Goal: Complete application form

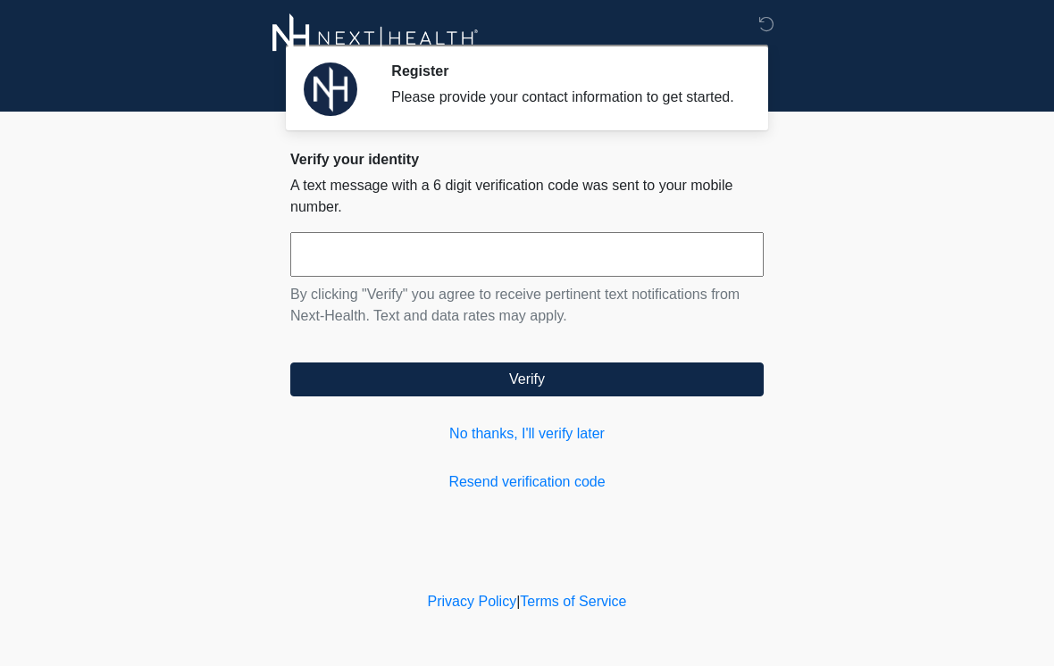
click at [700, 277] on input "text" at bounding box center [526, 254] width 473 height 45
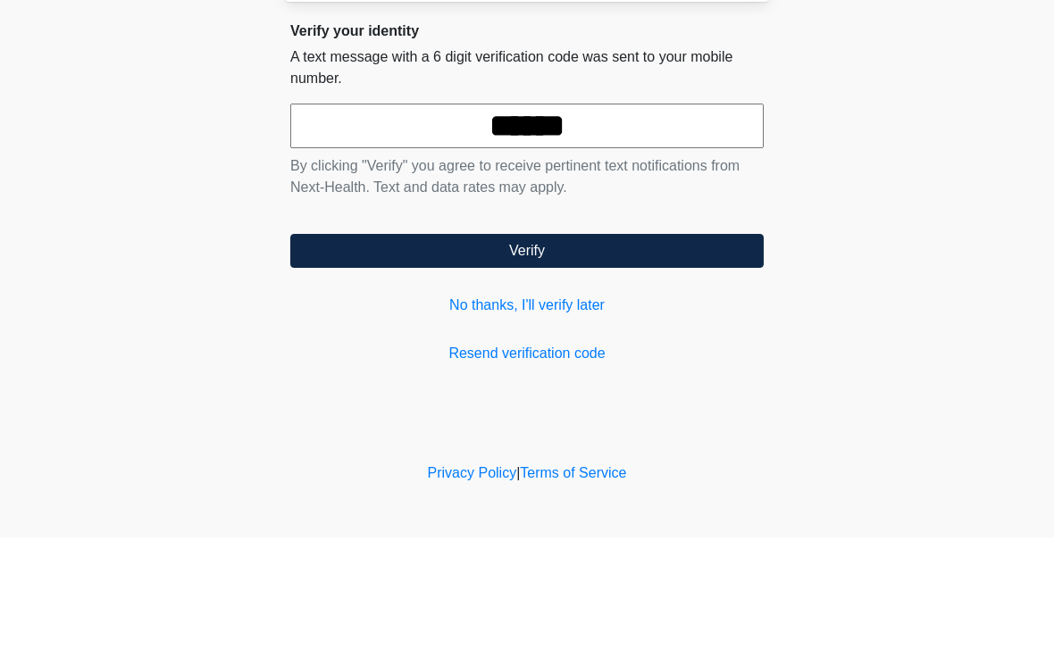
type input "******"
click at [682, 363] on button "Verify" at bounding box center [526, 380] width 473 height 34
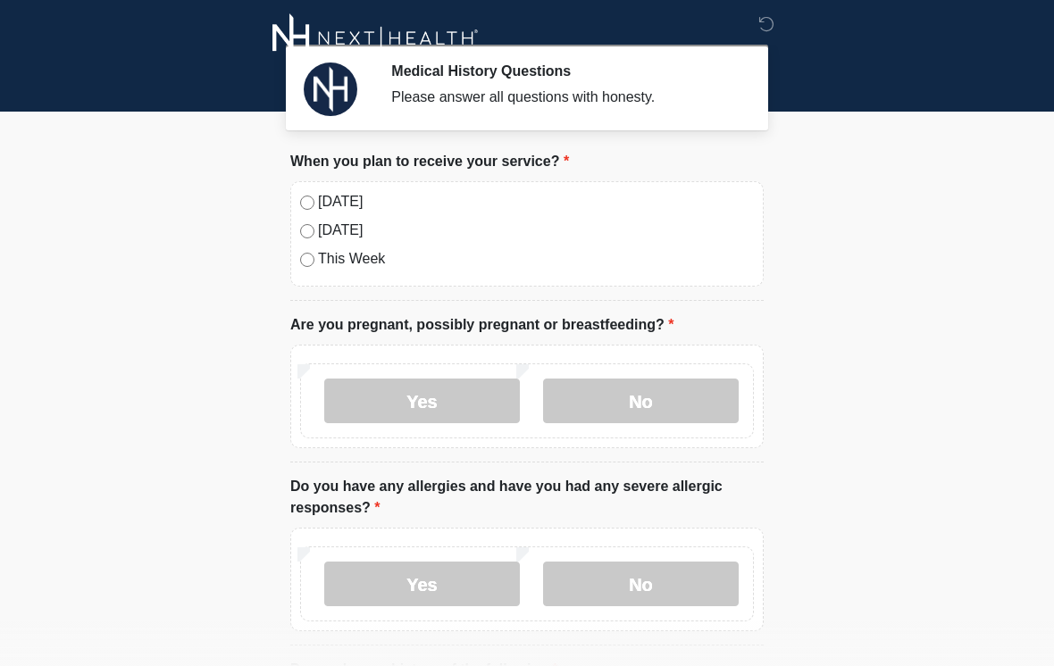
click at [498, 211] on label "[DATE]" at bounding box center [536, 201] width 436 height 21
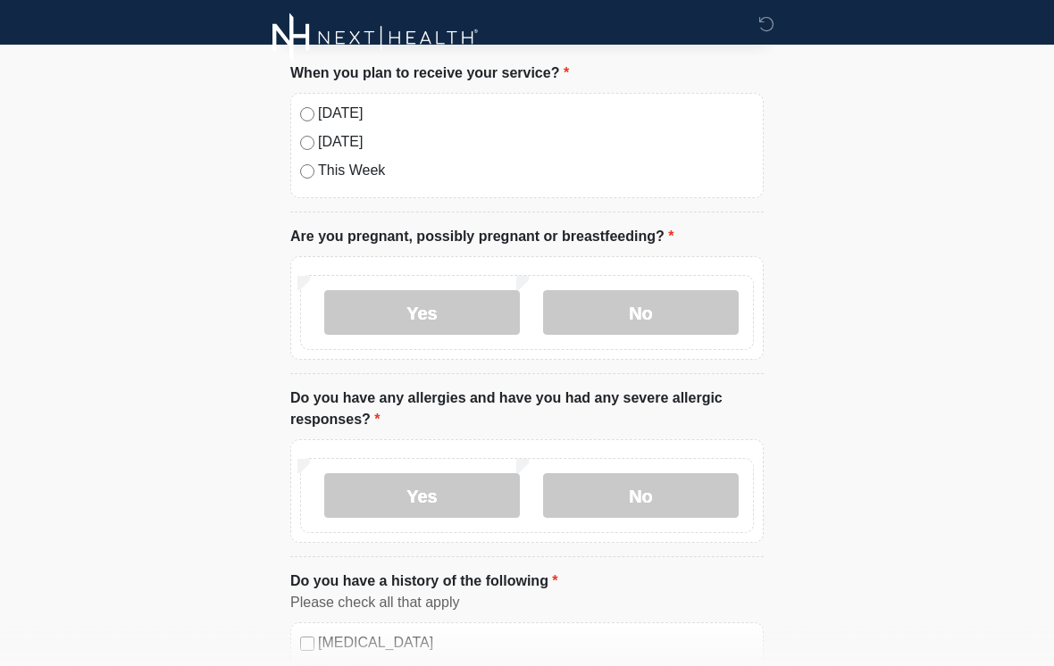
scroll to position [110, 0]
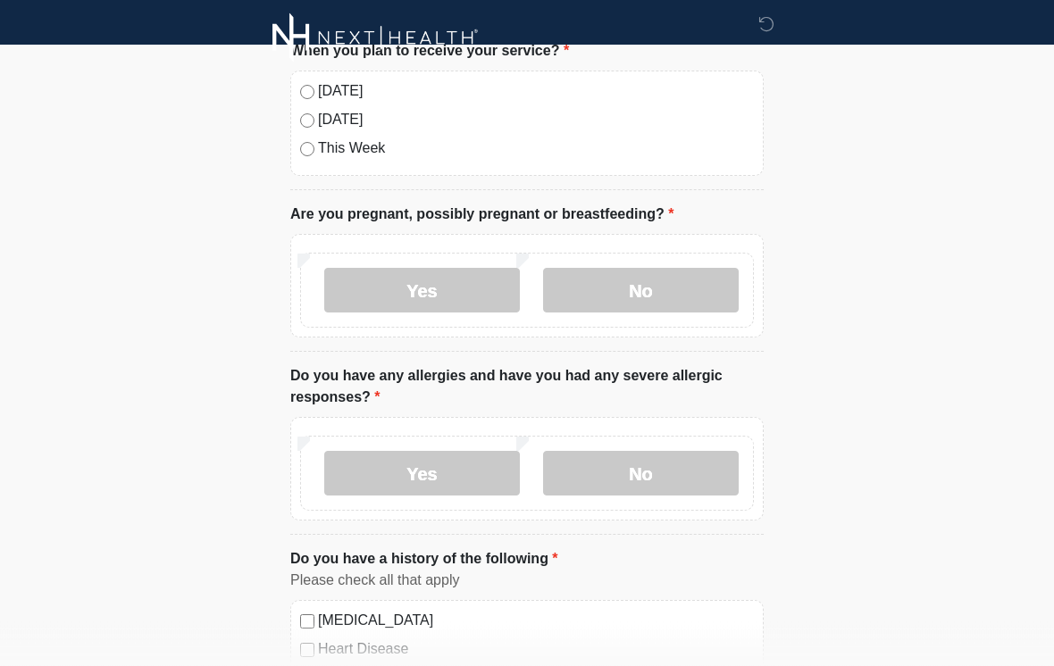
click at [691, 292] on label "No" at bounding box center [641, 291] width 196 height 45
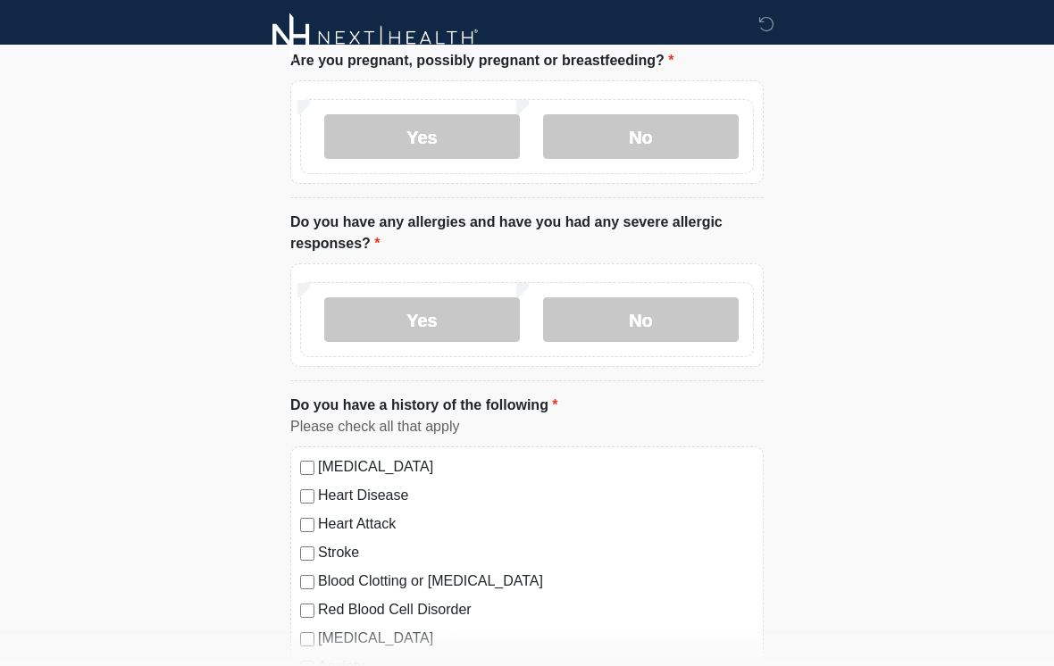
scroll to position [264, 0]
click at [640, 310] on label "No" at bounding box center [641, 319] width 196 height 45
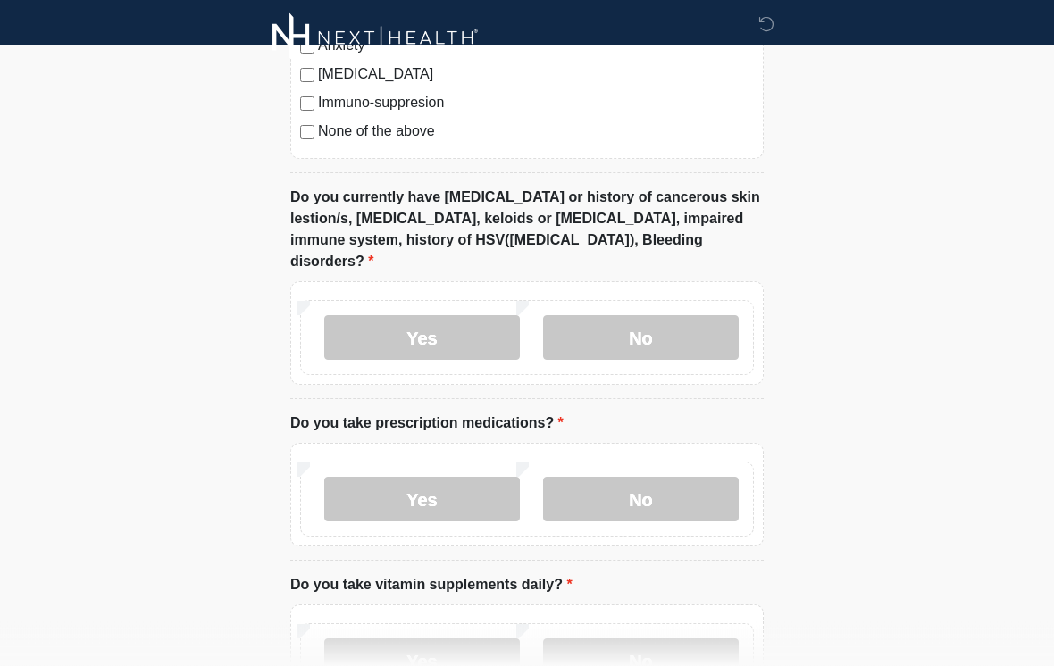
scroll to position [886, 0]
click at [670, 315] on label "No" at bounding box center [641, 337] width 196 height 45
click at [605, 477] on label "No" at bounding box center [641, 499] width 196 height 45
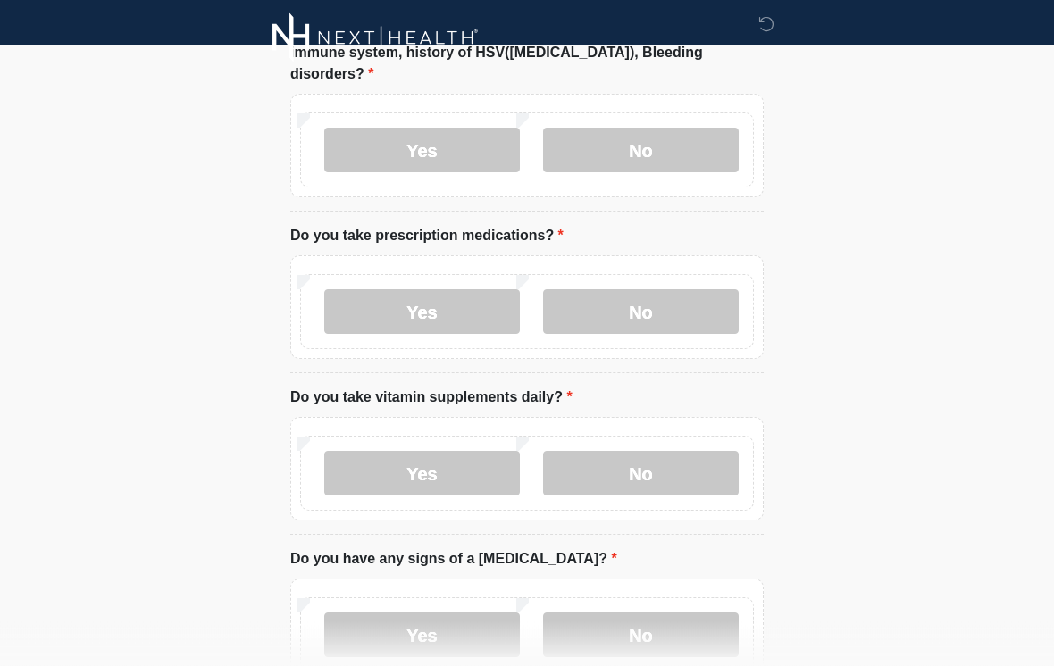
scroll to position [1072, 0]
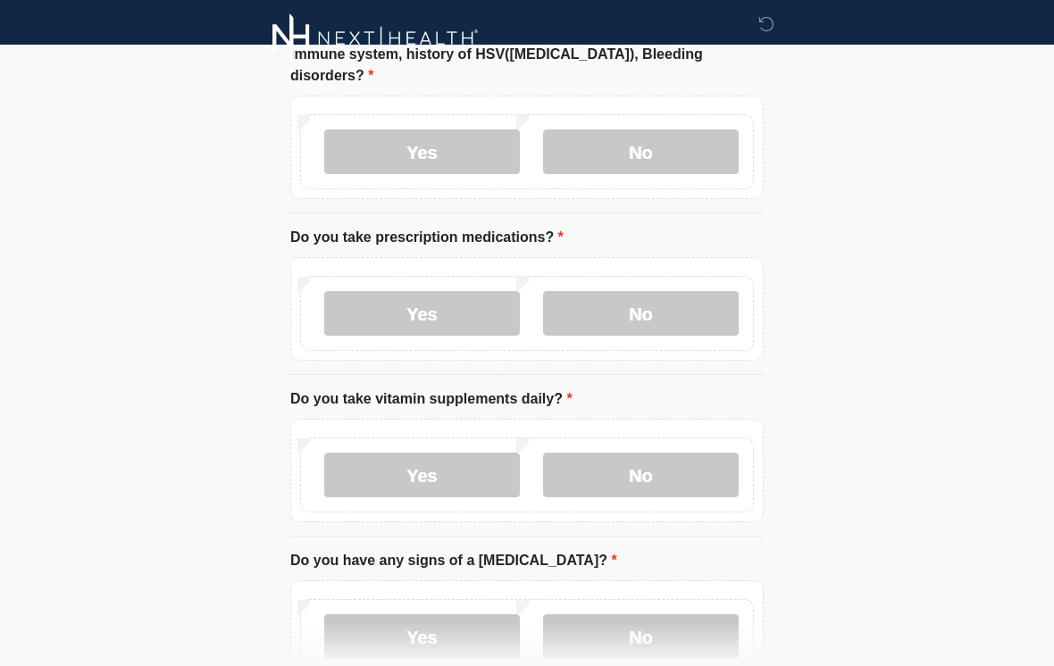
click at [596, 453] on label "No" at bounding box center [641, 475] width 196 height 45
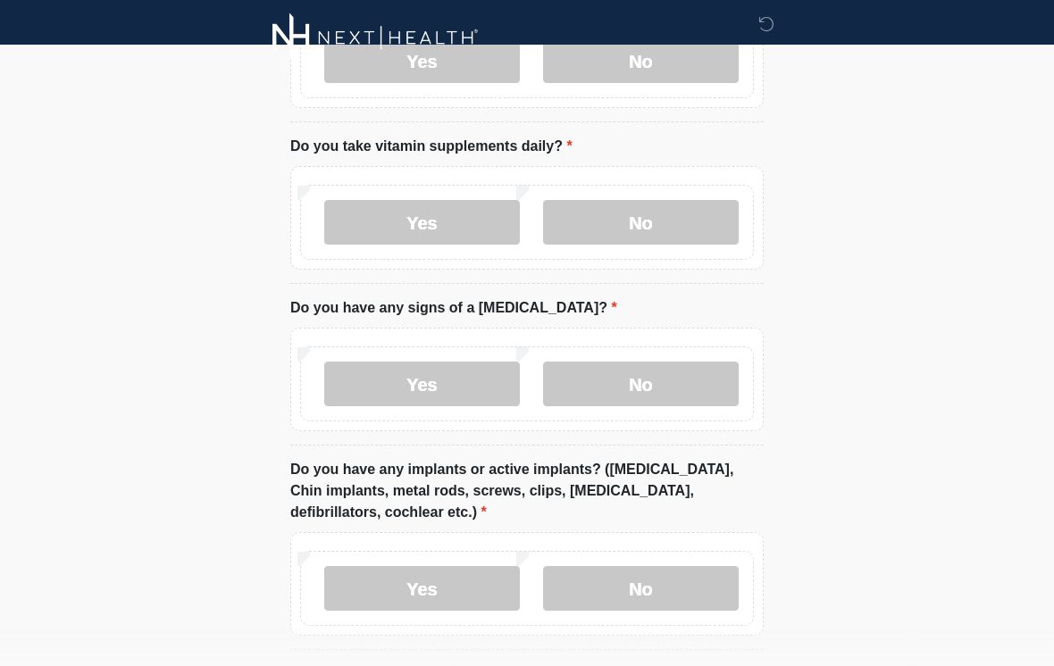
scroll to position [1325, 0]
click at [649, 362] on label "No" at bounding box center [641, 384] width 196 height 45
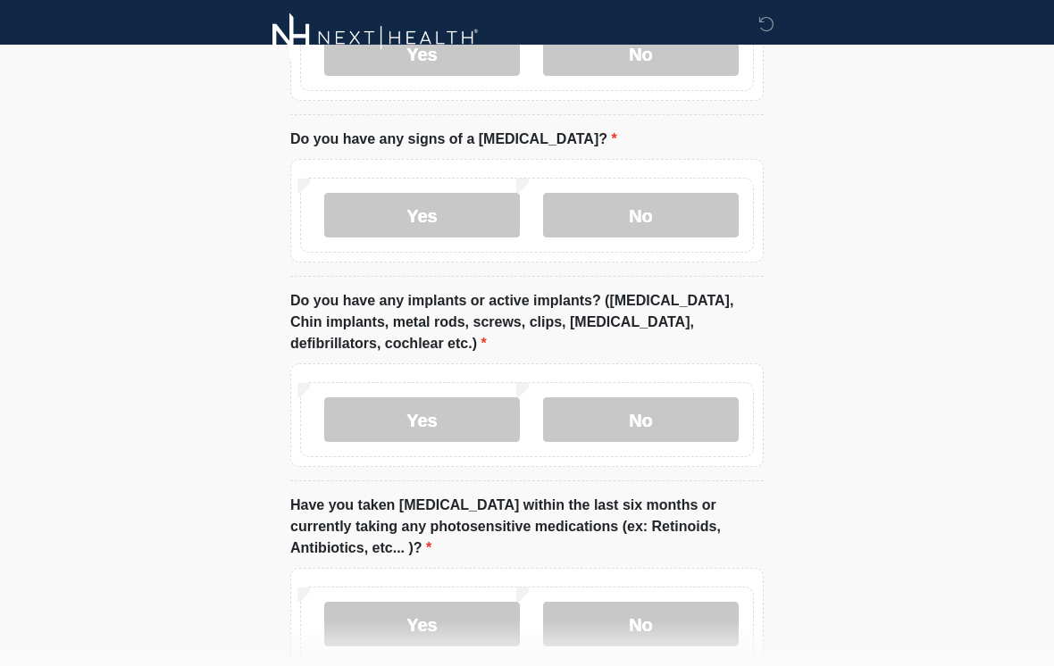
scroll to position [1494, 0]
click at [625, 404] on label "No" at bounding box center [641, 420] width 196 height 45
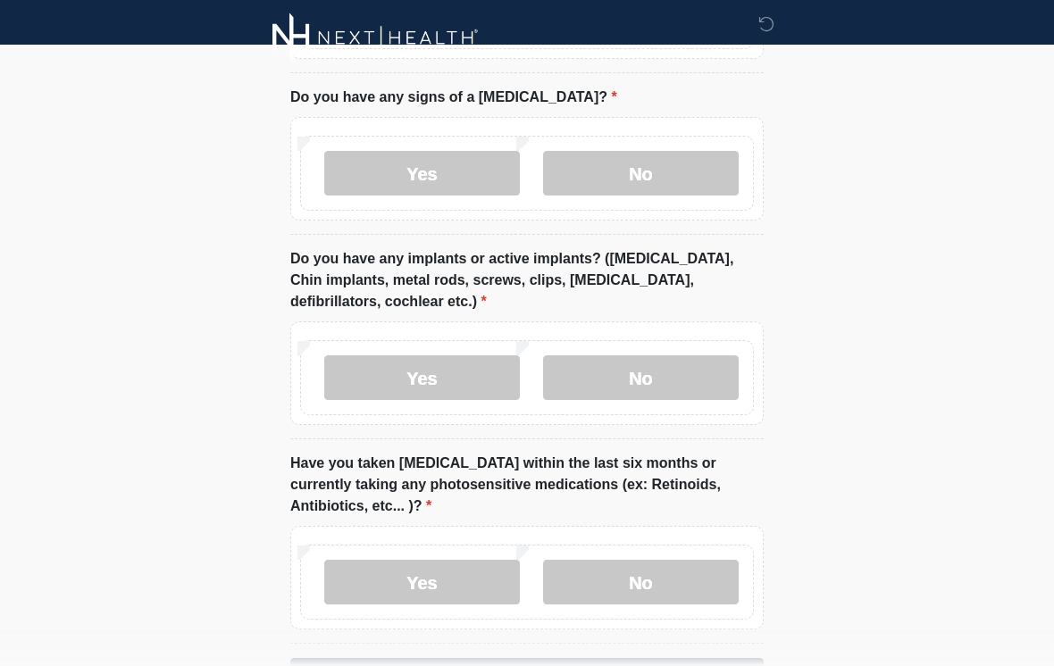
scroll to position [1604, 0]
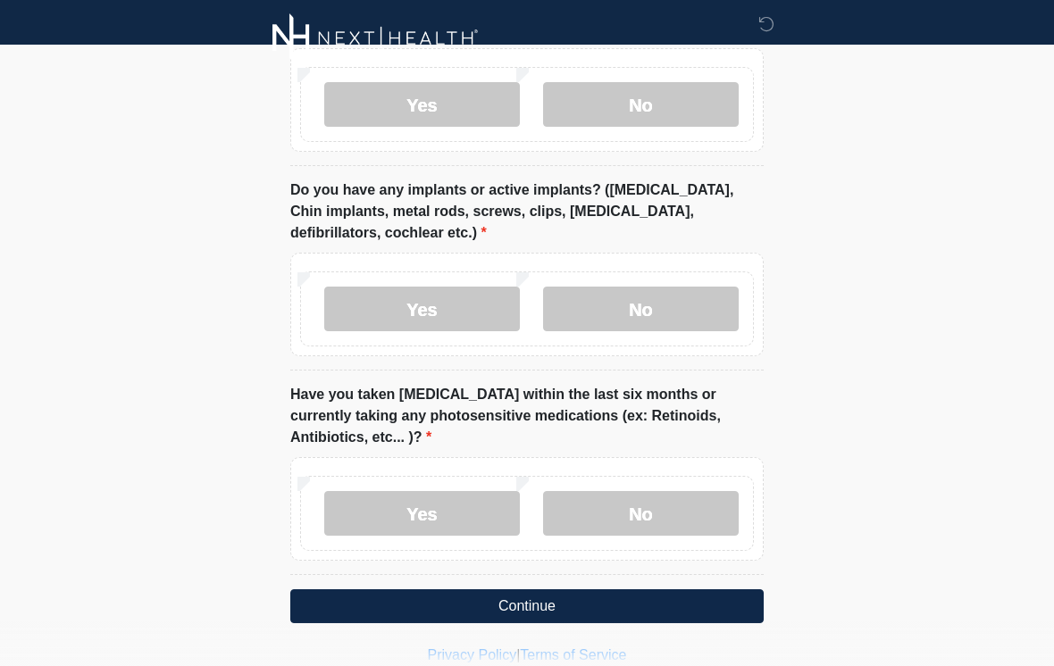
click at [599, 491] on label "No" at bounding box center [641, 513] width 196 height 45
click at [567, 590] on button "Continue" at bounding box center [526, 607] width 473 height 34
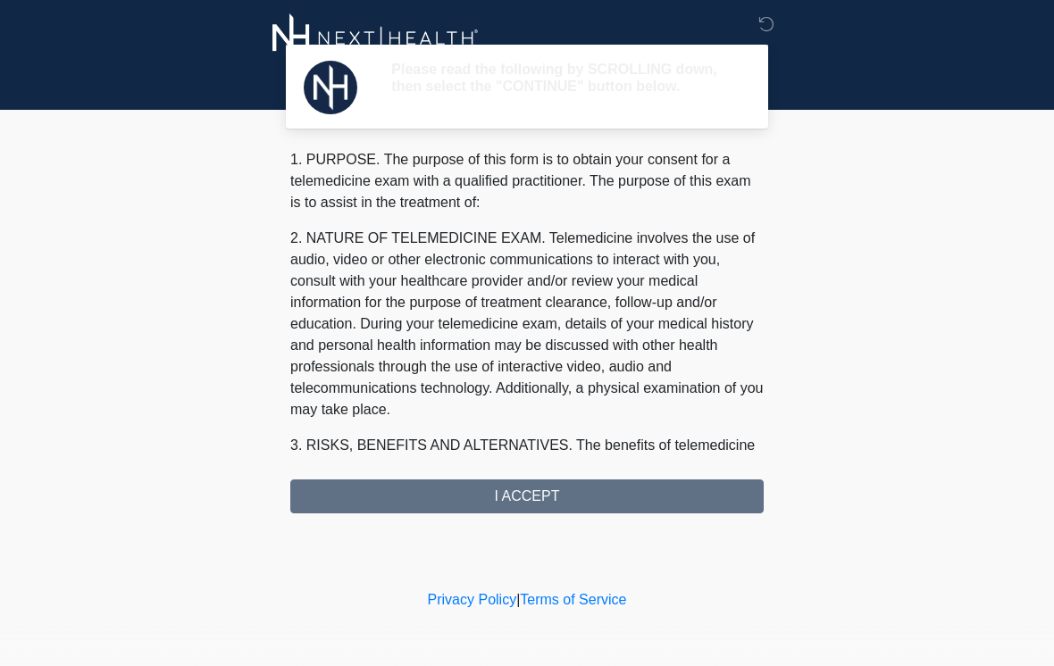
scroll to position [0, 0]
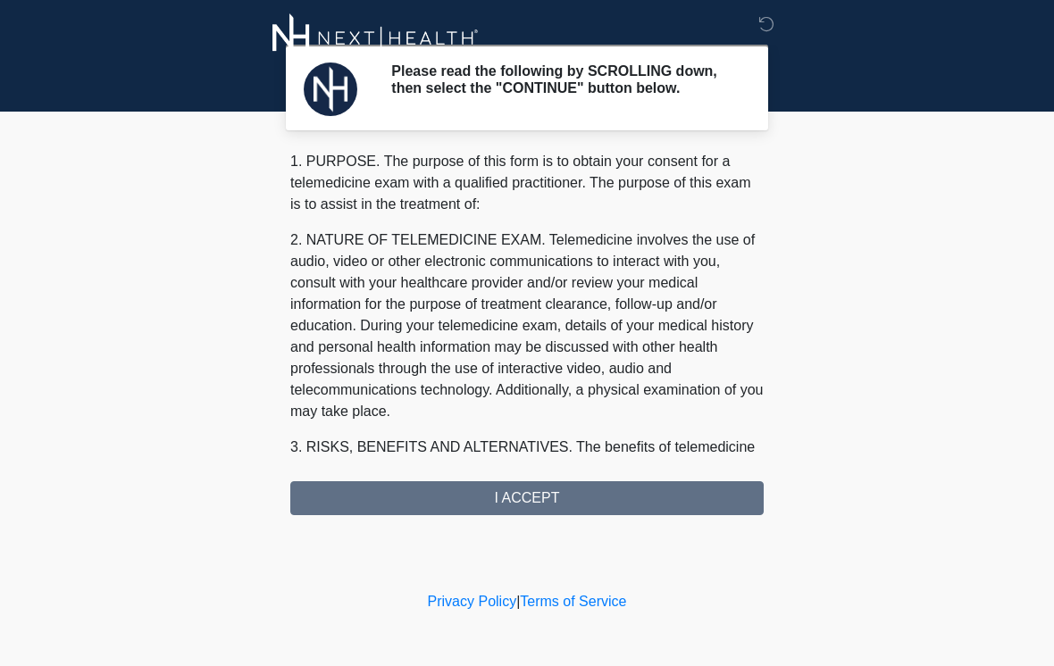
click at [565, 500] on div "1. PURPOSE. The purpose of this form is to obtain your consent for a telemedici…" at bounding box center [526, 333] width 473 height 364
click at [546, 504] on div "1. PURPOSE. The purpose of this form is to obtain your consent for a telemedici…" at bounding box center [526, 333] width 473 height 364
click at [517, 506] on div "1. PURPOSE. The purpose of this form is to obtain your consent for a telemedici…" at bounding box center [526, 333] width 473 height 364
click at [512, 500] on div "1. PURPOSE. The purpose of this form is to obtain your consent for a telemedici…" at bounding box center [526, 333] width 473 height 364
click at [511, 500] on div "1. PURPOSE. The purpose of this form is to obtain your consent for a telemedici…" at bounding box center [526, 333] width 473 height 364
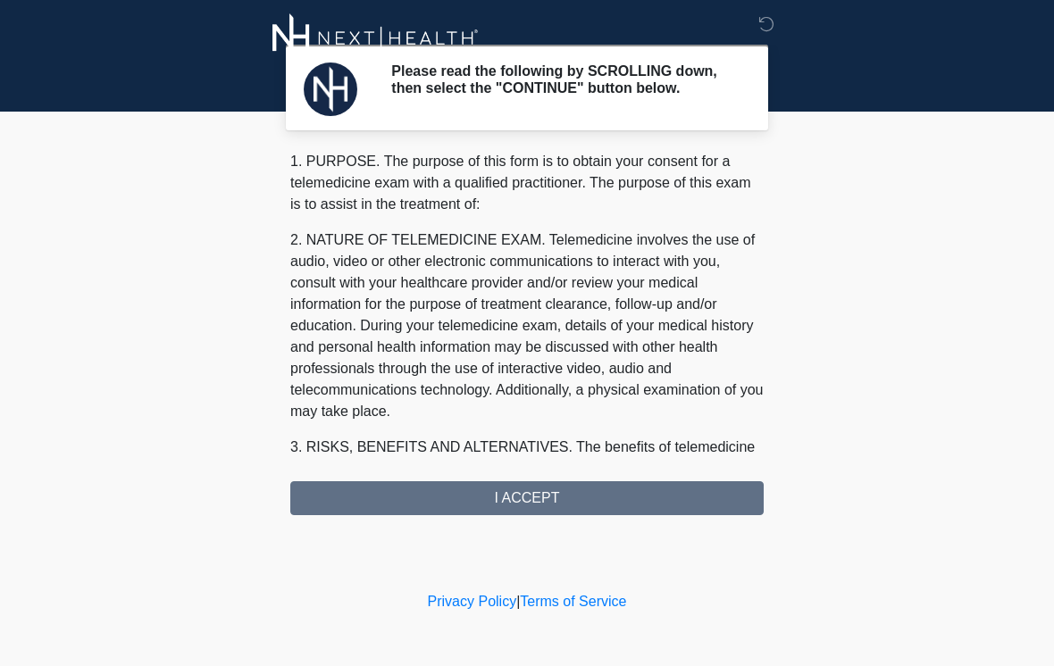
click at [529, 491] on div "1. PURPOSE. The purpose of this form is to obtain your consent for a telemedici…" at bounding box center [526, 333] width 473 height 364
click at [539, 513] on div "1. PURPOSE. The purpose of this form is to obtain your consent for a telemedici…" at bounding box center [526, 333] width 473 height 364
click at [538, 512] on div "1. PURPOSE. The purpose of this form is to obtain your consent for a telemedici…" at bounding box center [526, 333] width 473 height 364
click at [556, 507] on div "1. PURPOSE. The purpose of this form is to obtain your consent for a telemedici…" at bounding box center [526, 333] width 473 height 364
click at [536, 506] on div "1. PURPOSE. The purpose of this form is to obtain your consent for a telemedici…" at bounding box center [526, 333] width 473 height 364
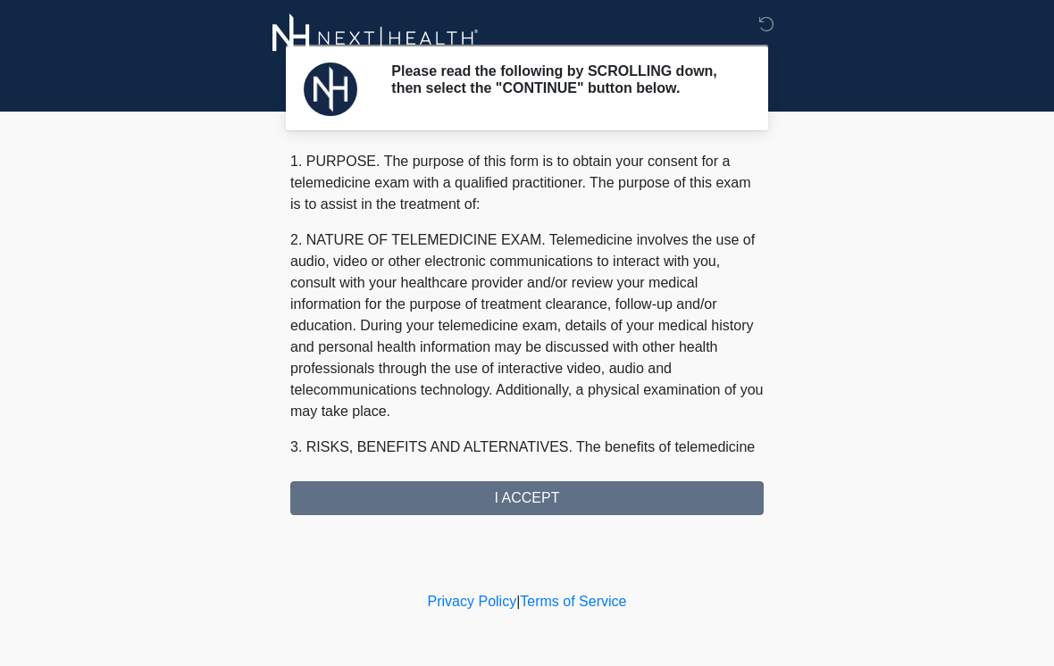
click at [536, 506] on div "1. PURPOSE. The purpose of this form is to obtain your consent for a telemedici…" at bounding box center [526, 333] width 473 height 364
click at [528, 502] on div "1. PURPOSE. The purpose of this form is to obtain your consent for a telemedici…" at bounding box center [526, 333] width 473 height 364
click at [540, 502] on div "1. PURPOSE. The purpose of this form is to obtain your consent for a telemedici…" at bounding box center [526, 333] width 473 height 364
click at [539, 501] on div "1. PURPOSE. The purpose of this form is to obtain your consent for a telemedici…" at bounding box center [526, 333] width 473 height 364
click at [545, 498] on div "1. PURPOSE. The purpose of this form is to obtain your consent for a telemedici…" at bounding box center [526, 333] width 473 height 364
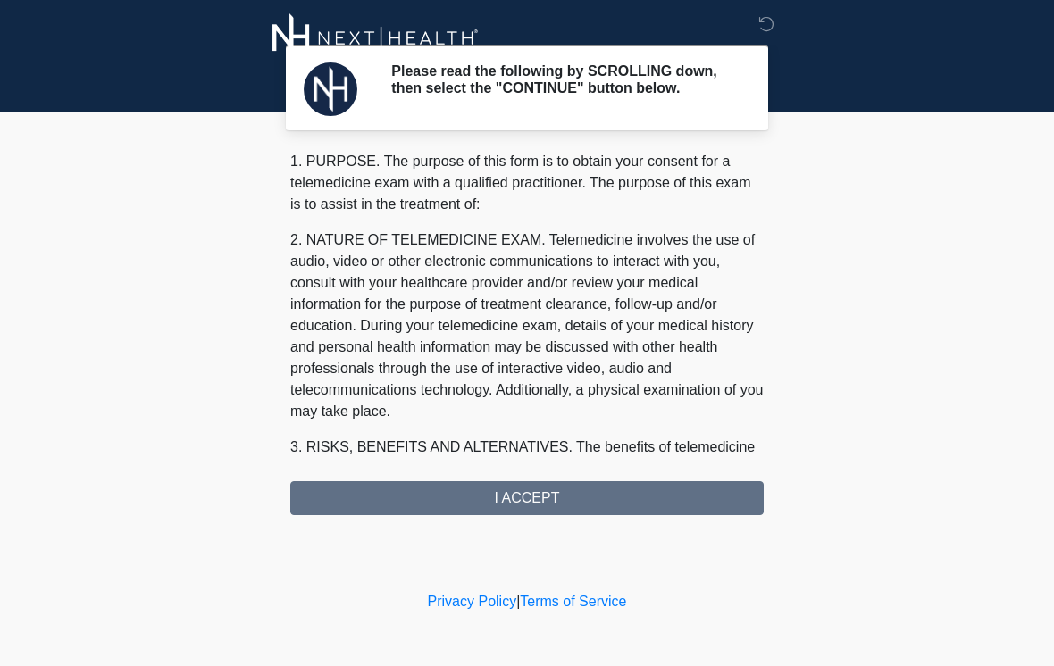
click at [556, 511] on div "1. PURPOSE. The purpose of this form is to obtain your consent for a telemedici…" at bounding box center [526, 333] width 473 height 364
click at [544, 499] on div "1. PURPOSE. The purpose of this form is to obtain your consent for a telemedici…" at bounding box center [526, 333] width 473 height 364
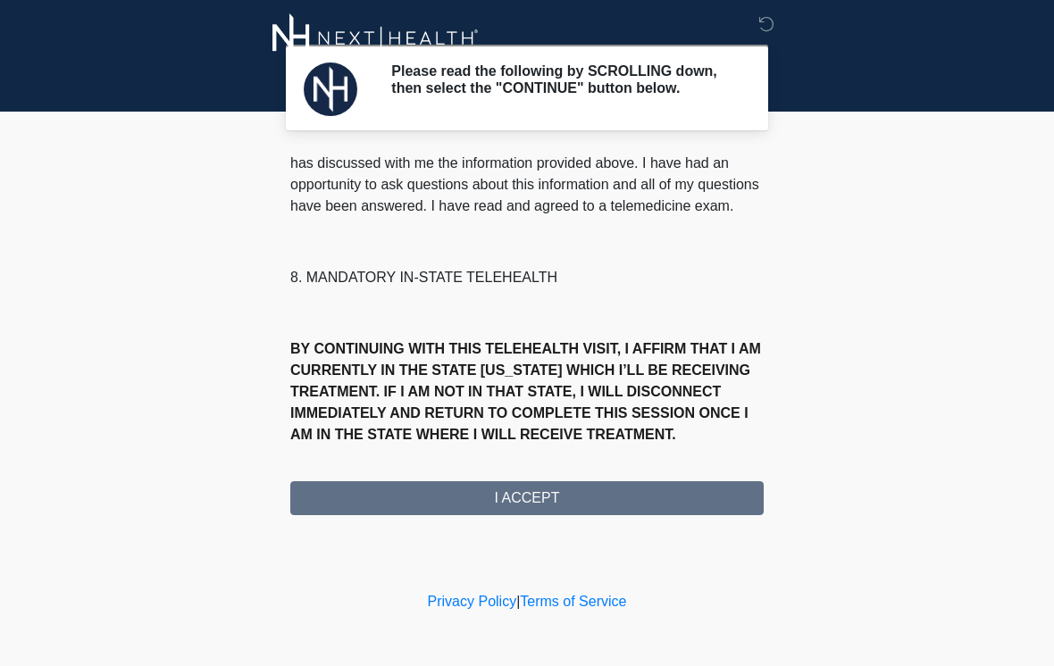
click at [526, 502] on button "I ACCEPT" at bounding box center [526, 498] width 473 height 34
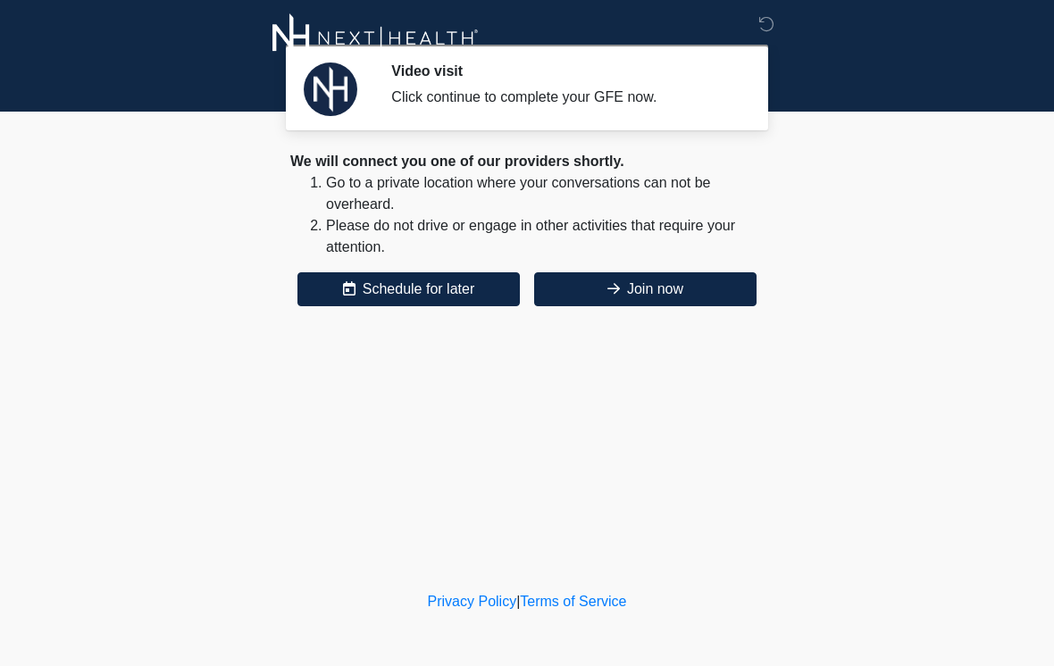
click at [707, 300] on button "Join now" at bounding box center [645, 289] width 222 height 34
